Goal: Information Seeking & Learning: Learn about a topic

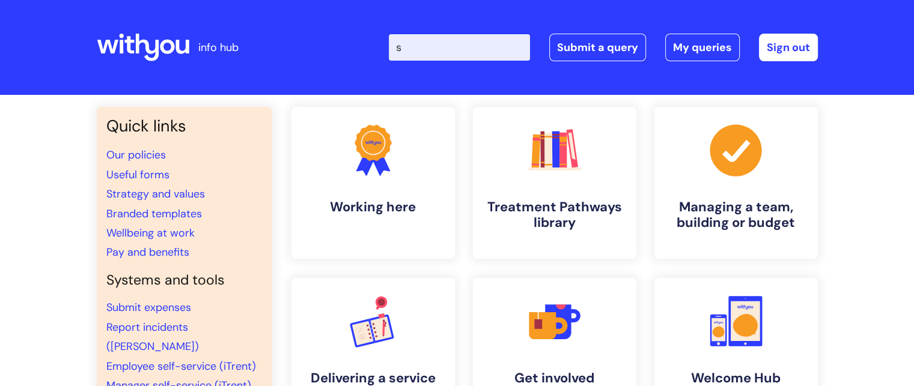
click at [453, 53] on input "s" at bounding box center [459, 47] width 141 height 26
type input "secondment"
click button "Search" at bounding box center [0, 0] width 0 height 0
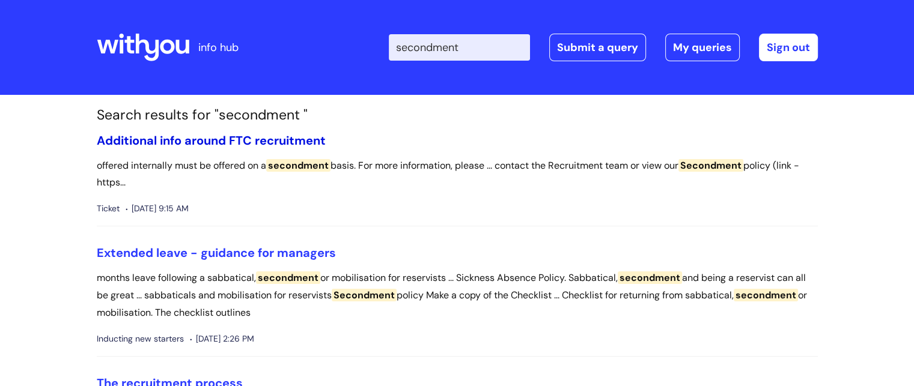
click at [139, 142] on link "Additional info around FTC recruitment" at bounding box center [211, 141] width 229 height 16
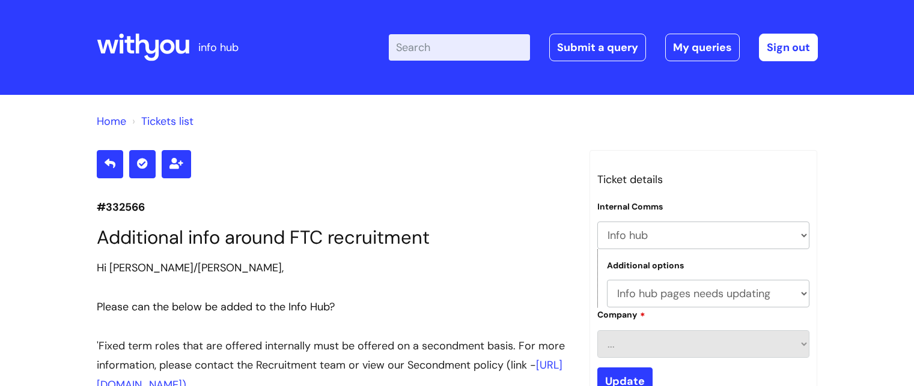
select select "Info hub"
select select "Info hub pages needs updating"
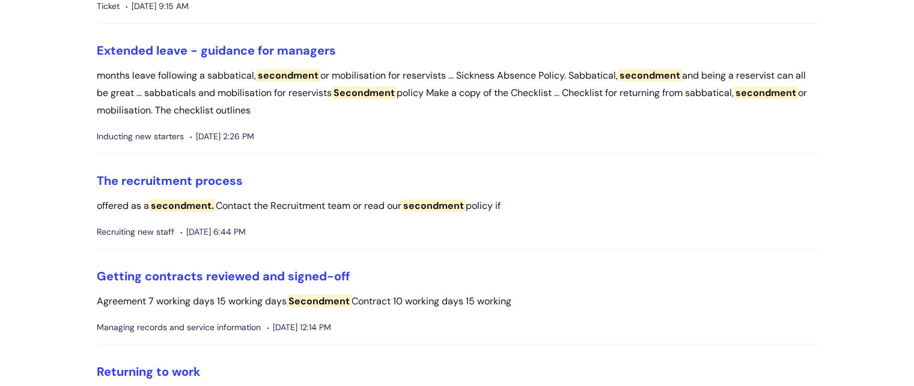
scroll to position [228, 0]
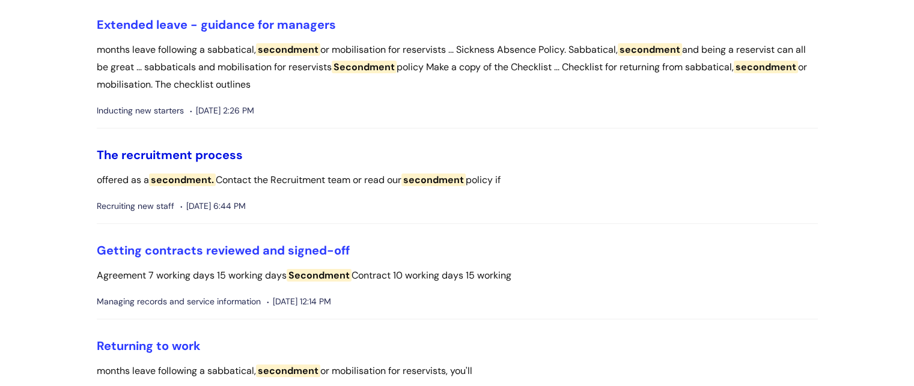
click at [190, 154] on link "The recruitment process" at bounding box center [170, 155] width 146 height 16
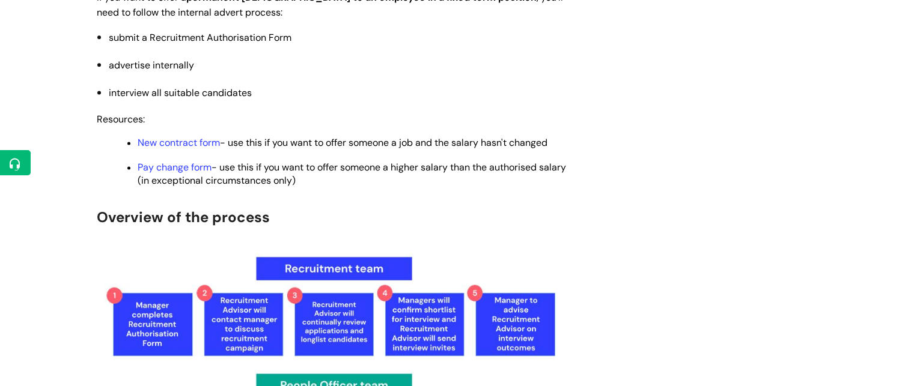
scroll to position [1547, 0]
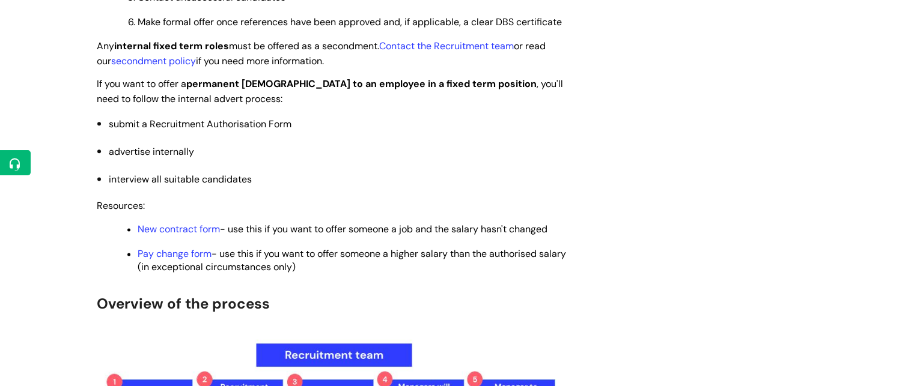
drag, startPoint x: 922, startPoint y: 44, endPoint x: 922, endPoint y: 266, distance: 222.3
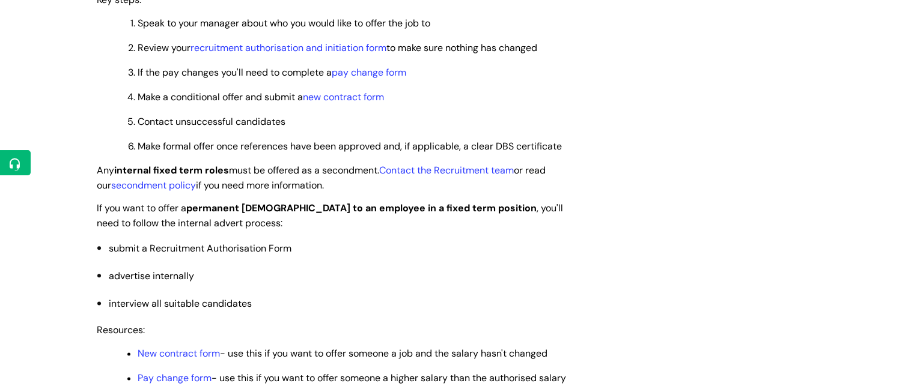
scroll to position [1437, 0]
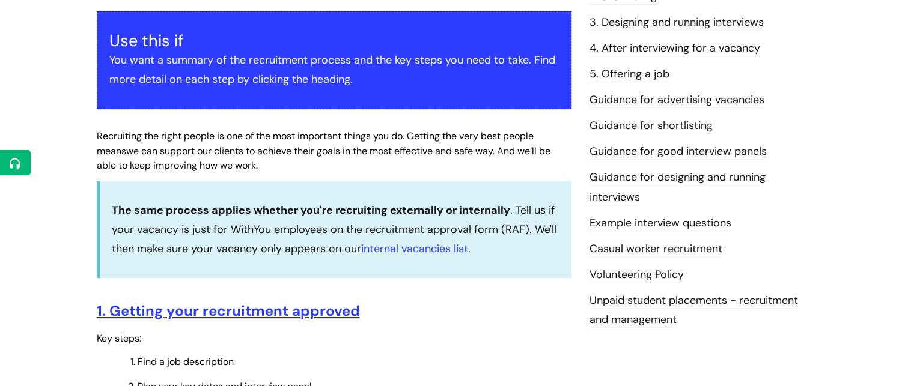
scroll to position [79, 0]
